Goal: Task Accomplishment & Management: Use online tool/utility

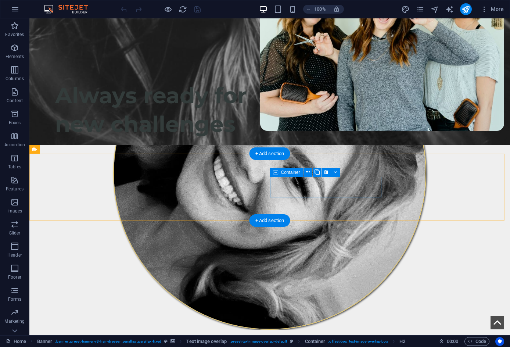
scroll to position [331, 0]
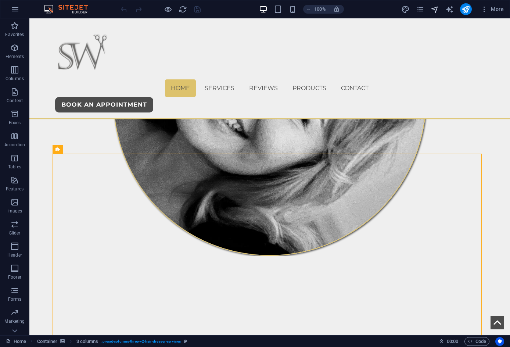
click at [437, 11] on icon "navigator" at bounding box center [435, 9] width 8 height 8
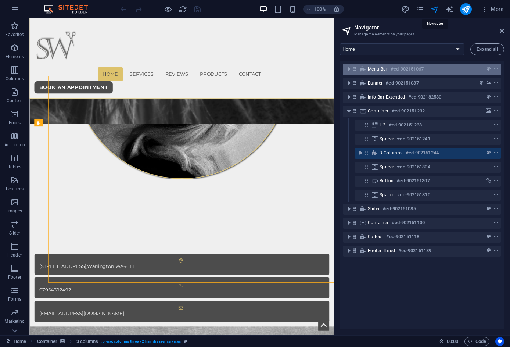
scroll to position [394, 0]
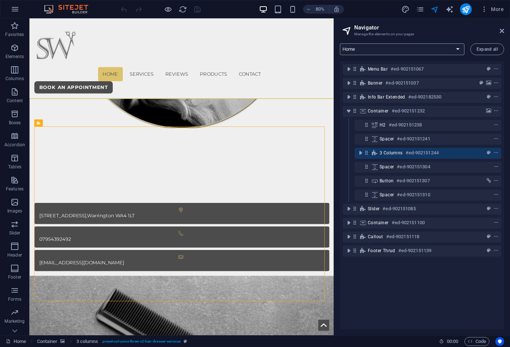
click at [382, 45] on select "Home Services Reviews Products Contact Legal Notice Privacy Services: Single Pa…" at bounding box center [402, 49] width 125 height 12
click at [340, 43] on select "Home Services Reviews Products Contact Legal Notice Privacy Services: Single Pa…" at bounding box center [402, 49] width 125 height 12
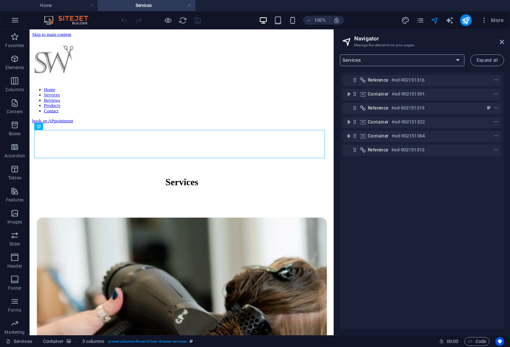
scroll to position [0, 0]
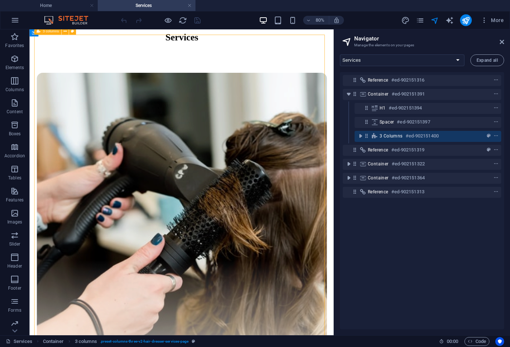
scroll to position [184, 0]
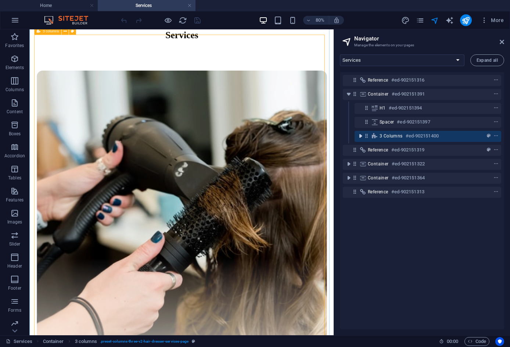
click at [364, 137] on icon "toggle-expand" at bounding box center [360, 135] width 7 height 7
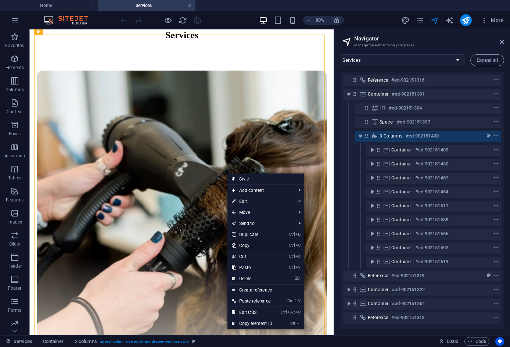
click at [246, 246] on link "Ctrl C Copy" at bounding box center [251, 245] width 49 height 11
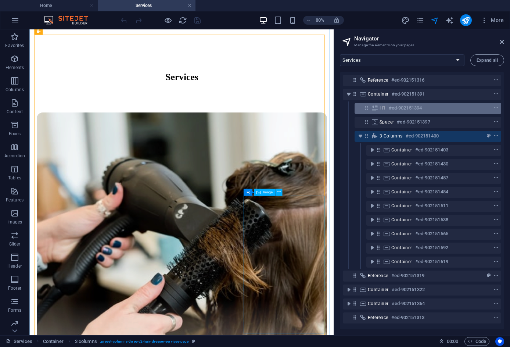
scroll to position [37, 0]
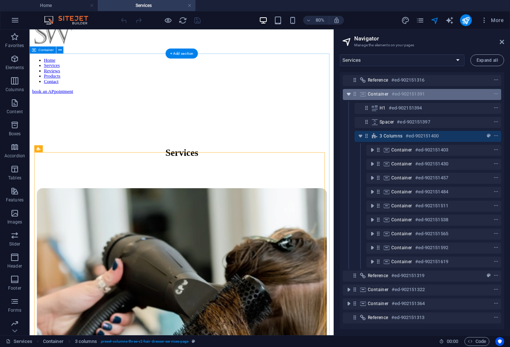
click at [348, 94] on icon "toggle-expand" at bounding box center [348, 93] width 7 height 7
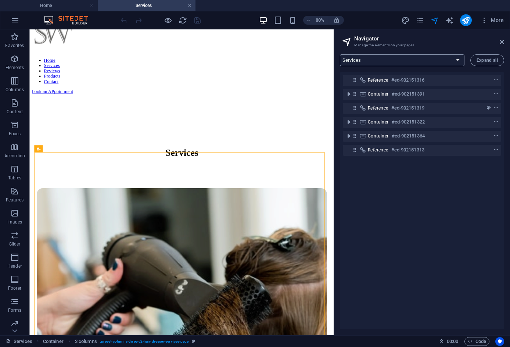
drag, startPoint x: 396, startPoint y: 60, endPoint x: 381, endPoint y: 66, distance: 16.7
click at [396, 60] on select "Home Services Reviews Products Contact Legal Notice Privacy Services: Single Pa…" at bounding box center [402, 60] width 125 height 12
click at [65, 5] on h4 "Home" at bounding box center [49, 5] width 98 height 8
select select "16947523-en"
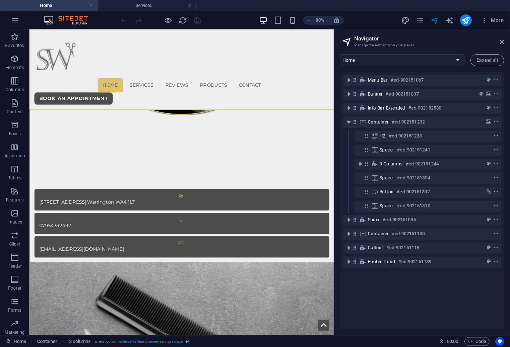
scroll to position [431, 0]
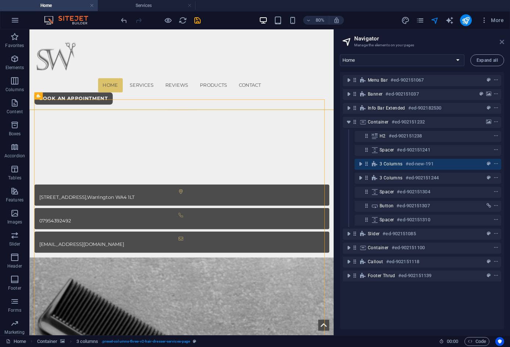
click at [503, 40] on icon at bounding box center [502, 42] width 4 height 6
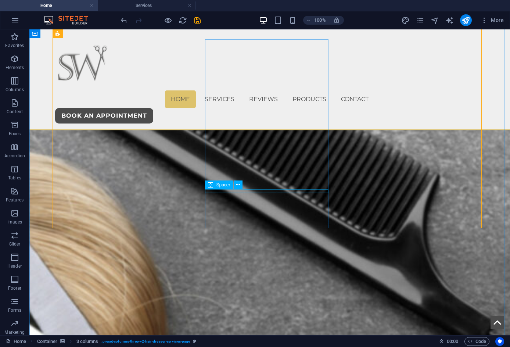
scroll to position [1076, 0]
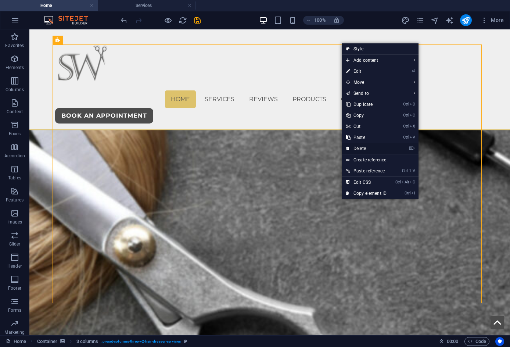
click at [361, 150] on link "⌦ Delete" at bounding box center [366, 148] width 49 height 11
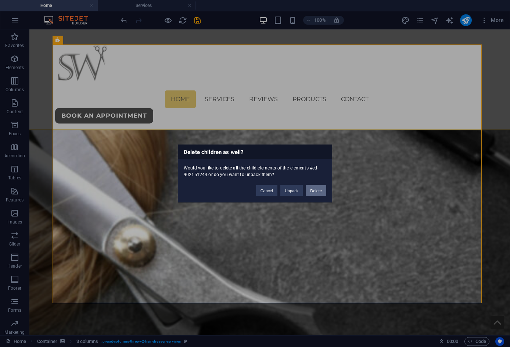
click at [310, 188] on button "Delete" at bounding box center [316, 190] width 21 height 11
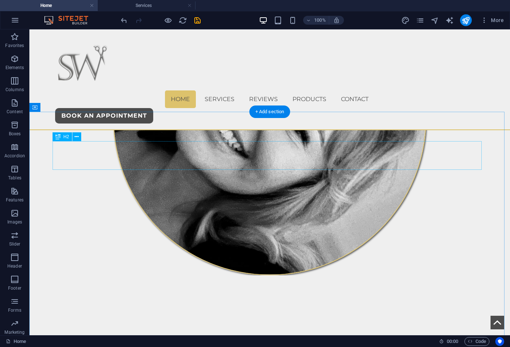
scroll to position [304, 0]
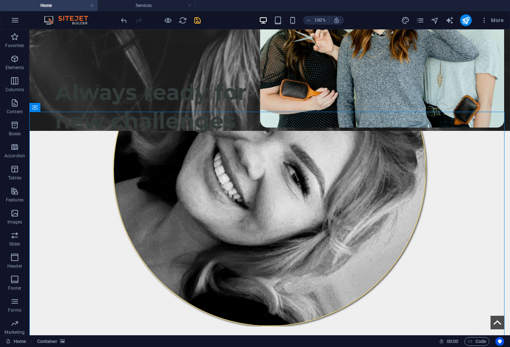
click at [195, 20] on icon "save" at bounding box center [197, 20] width 8 height 8
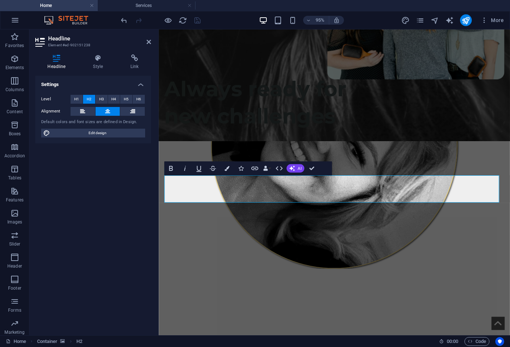
select select "book"
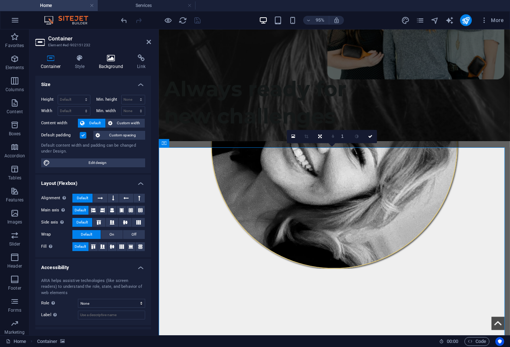
click at [113, 59] on icon at bounding box center [111, 57] width 36 height 7
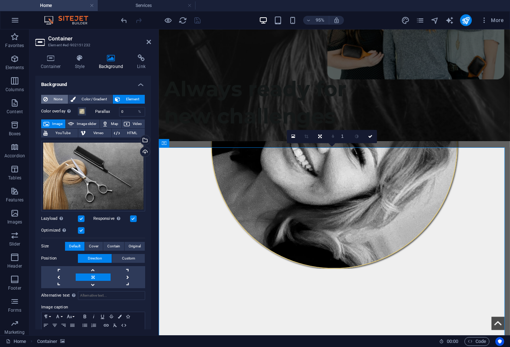
click at [66, 98] on button "None" at bounding box center [54, 99] width 27 height 9
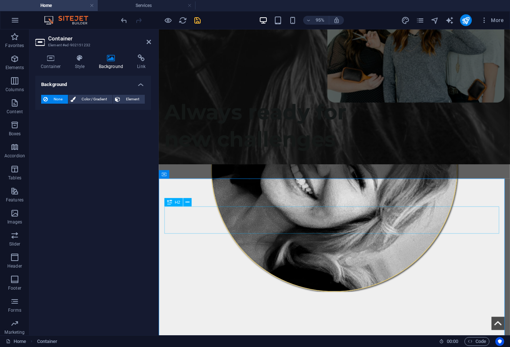
scroll to position [267, 0]
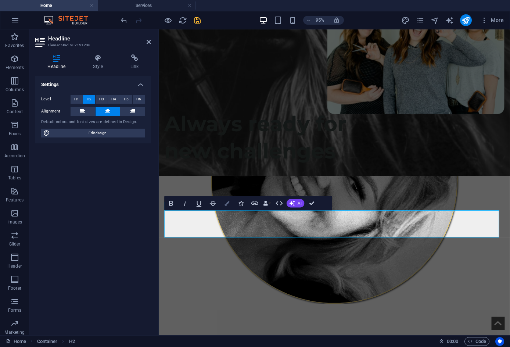
click at [228, 202] on icon "button" at bounding box center [226, 203] width 5 height 5
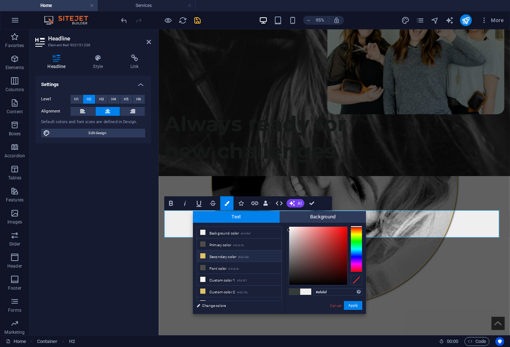
click at [236, 256] on li "Secondary color #ddc26c" at bounding box center [239, 256] width 84 height 12
type input "#ddc26c"
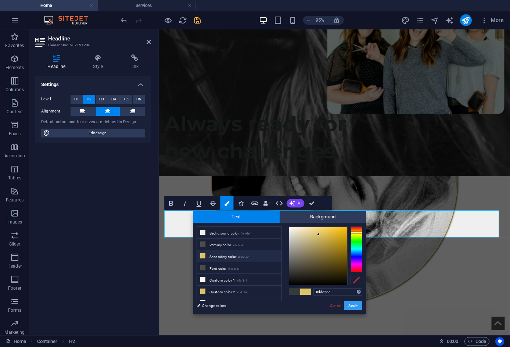
click at [355, 303] on button "Apply" at bounding box center [353, 305] width 18 height 9
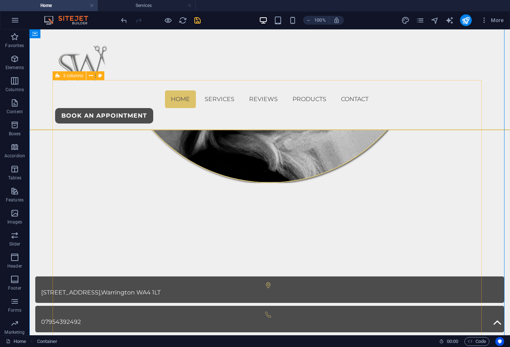
scroll to position [525, 0]
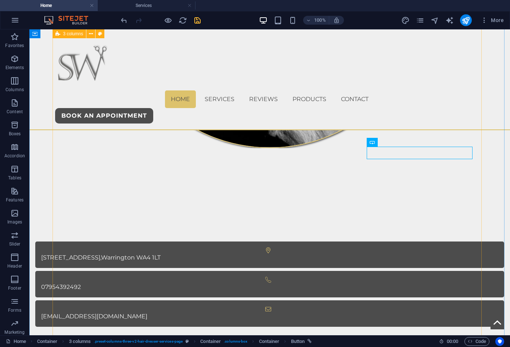
scroll to position [378, 0]
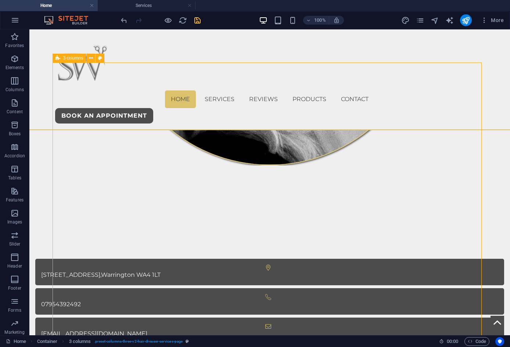
scroll to position [488, 0]
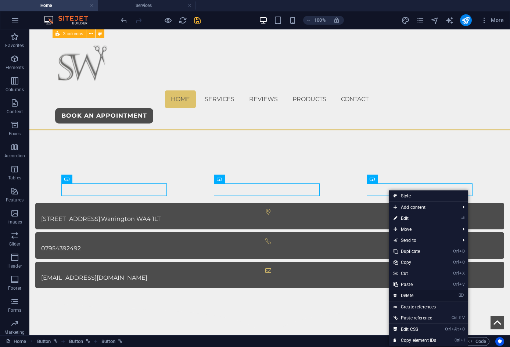
click at [407, 295] on link "⌦ Delete" at bounding box center [414, 295] width 51 height 11
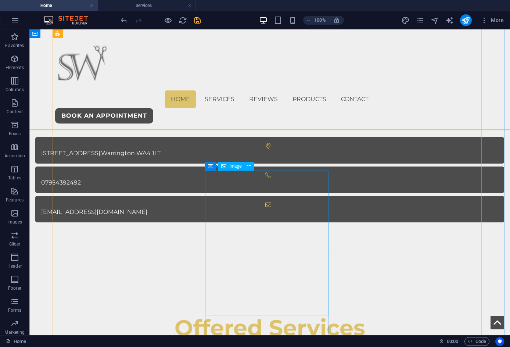
scroll to position [672, 0]
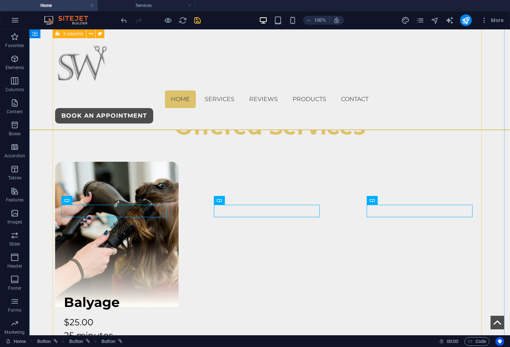
scroll to position [818, 0]
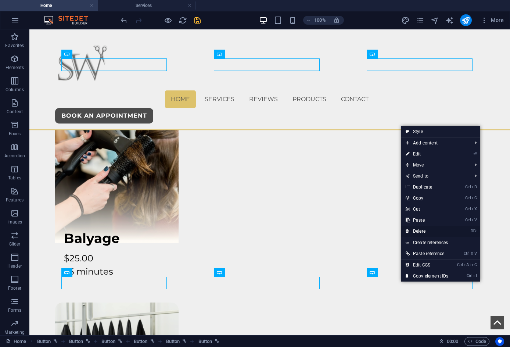
click at [419, 230] on link "⌦ Delete" at bounding box center [426, 231] width 51 height 11
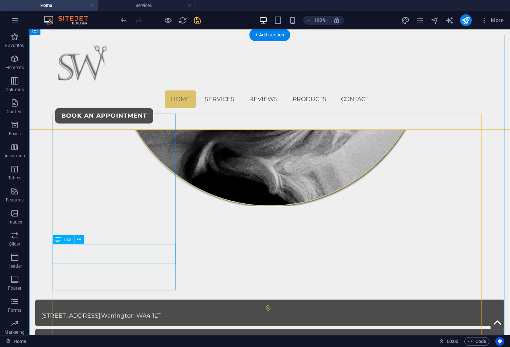
scroll to position [426, 0]
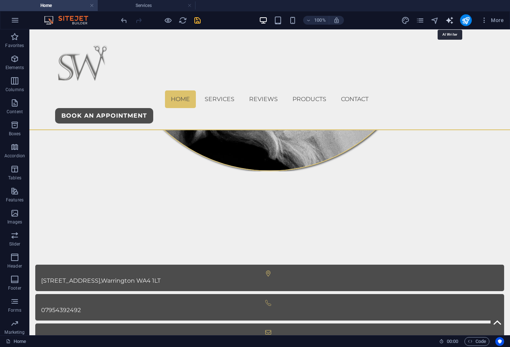
click at [447, 20] on icon "text_generator" at bounding box center [449, 20] width 8 height 8
select select "English"
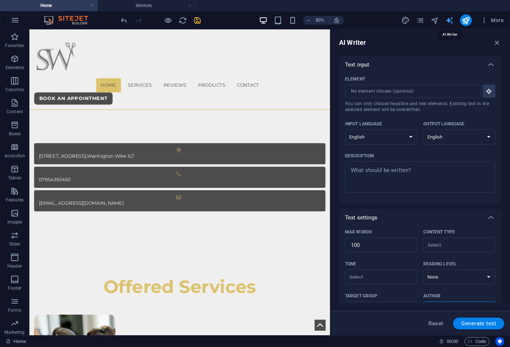
scroll to position [0, 0]
click at [447, 20] on icon "text_generator" at bounding box center [449, 20] width 8 height 8
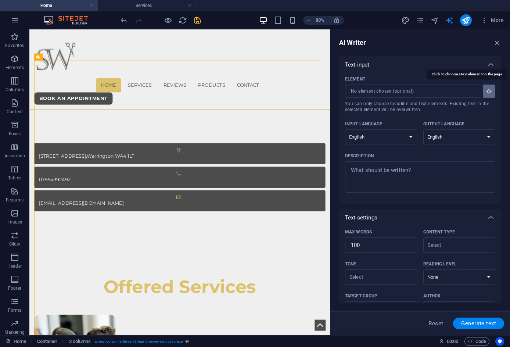
click at [489, 89] on icon "button" at bounding box center [489, 91] width 7 height 7
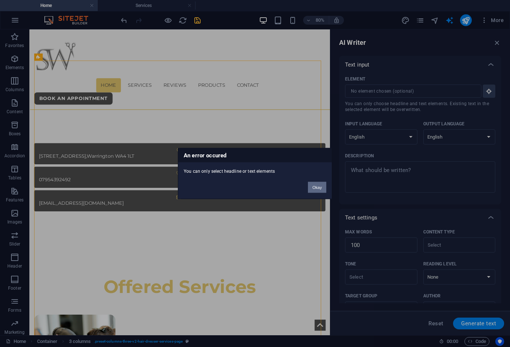
click at [310, 188] on button "Okay" at bounding box center [317, 187] width 18 height 11
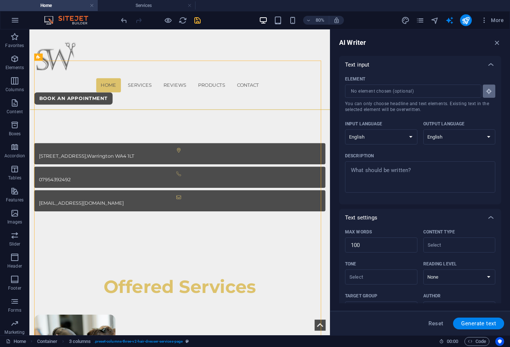
click at [491, 89] on button "Element ​ You can only choose headline and text elements. Existing text in the …" at bounding box center [489, 90] width 12 height 13
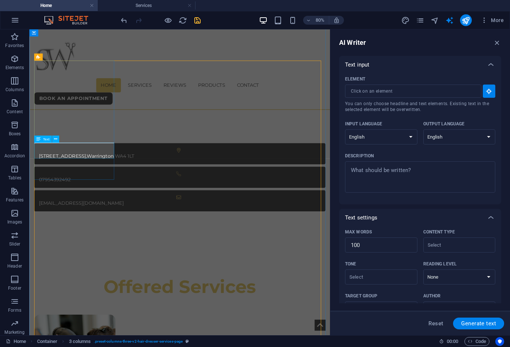
type input "#ed-902569830"
type textarea "x"
type input "10"
type textarea "x"
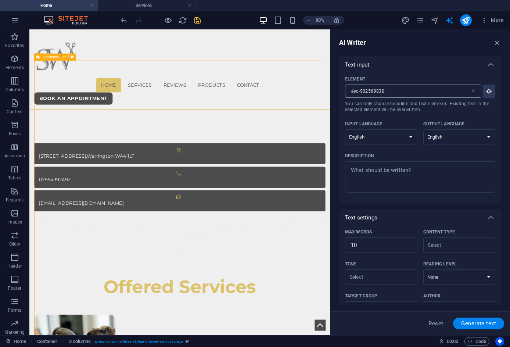
click at [473, 89] on icon at bounding box center [473, 91] width 6 height 6
click at [470, 89] on input "#ed-902569830" at bounding box center [407, 90] width 125 height 13
click at [495, 41] on icon "button" at bounding box center [497, 43] width 8 height 8
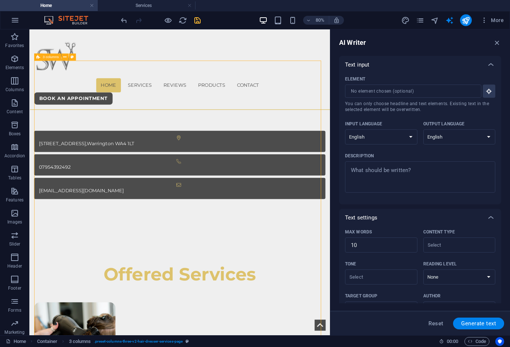
scroll to position [426, 0]
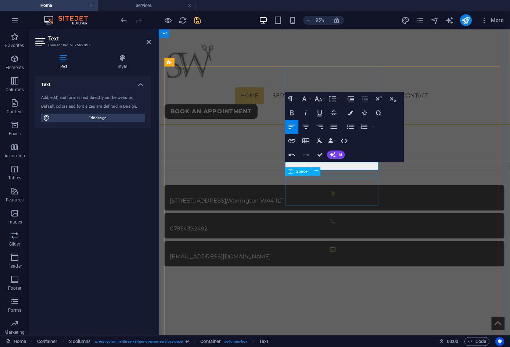
scroll to position [0, 2]
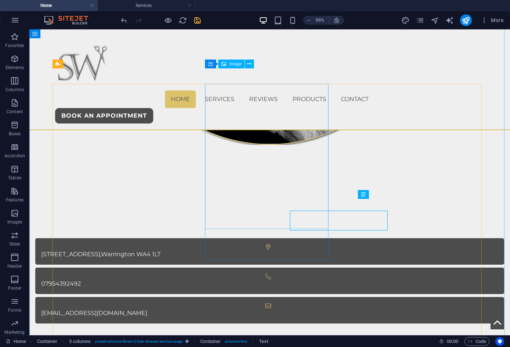
scroll to position [426, 0]
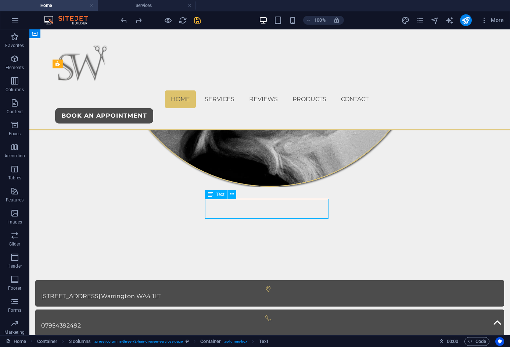
scroll to position [468, 0]
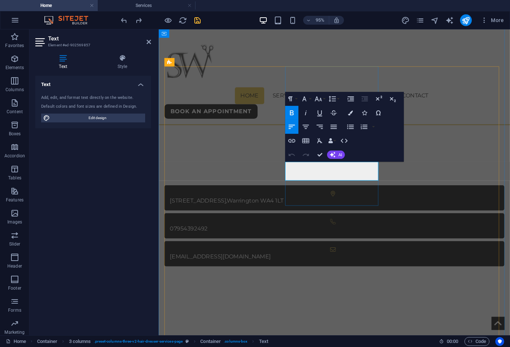
drag, startPoint x: 319, startPoint y: 154, endPoint x: 290, endPoint y: 125, distance: 41.3
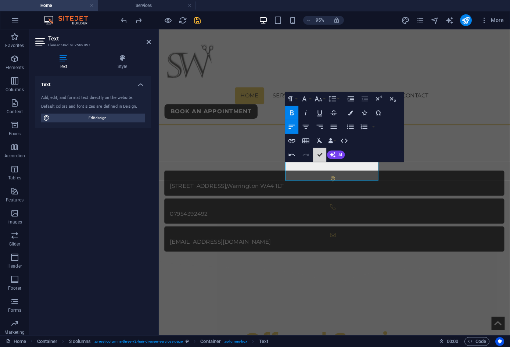
scroll to position [456, 0]
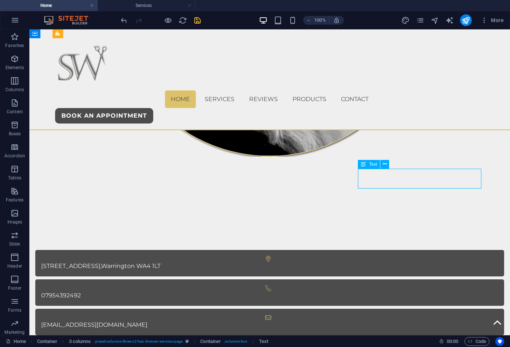
scroll to position [498, 0]
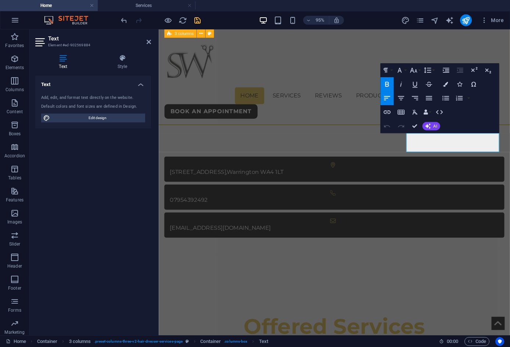
click at [199, 20] on icon "save" at bounding box center [197, 20] width 8 height 8
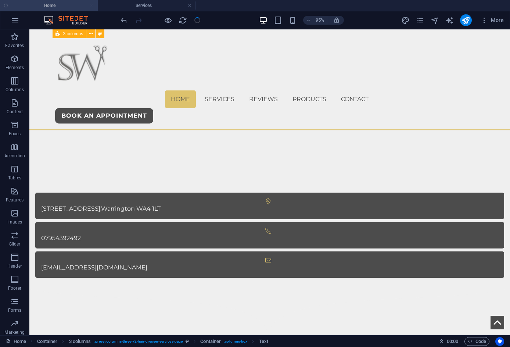
scroll to position [456, 0]
